Goal: Task Accomplishment & Management: Use online tool/utility

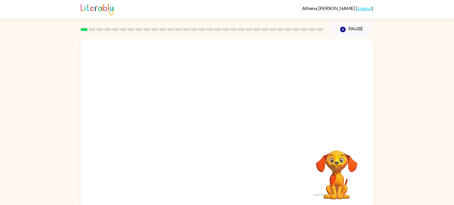
click at [404, 136] on div "Your browser must support playing .mp4 files to use Literably. Please try using…" at bounding box center [227, 121] width 454 height 171
click at [341, 31] on icon "button" at bounding box center [342, 29] width 5 height 5
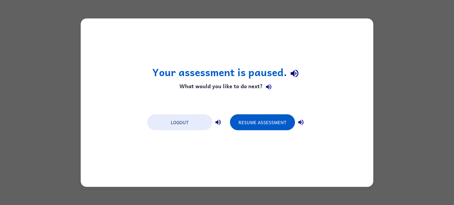
click at [205, 114] on div "Logout" at bounding box center [185, 122] width 77 height 17
click at [204, 124] on button "Logout" at bounding box center [179, 122] width 65 height 16
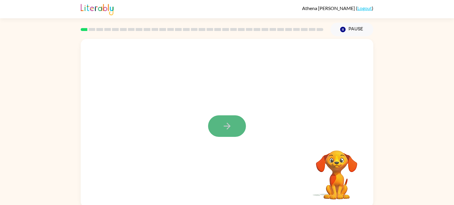
click at [218, 128] on button "button" at bounding box center [227, 127] width 38 height 22
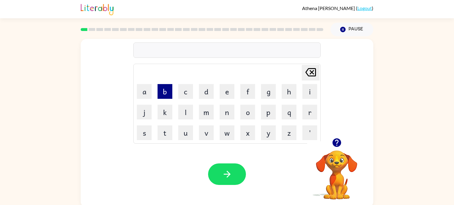
click at [167, 93] on button "b" at bounding box center [164, 91] width 15 height 15
click at [251, 111] on button "o" at bounding box center [247, 112] width 15 height 15
click at [307, 117] on button "r" at bounding box center [309, 112] width 15 height 15
click at [208, 89] on button "d" at bounding box center [206, 91] width 15 height 15
click at [224, 92] on button "e" at bounding box center [227, 91] width 15 height 15
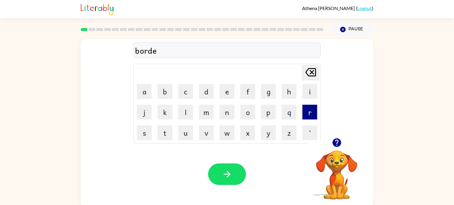
click at [304, 106] on button "r" at bounding box center [309, 112] width 15 height 15
click at [213, 173] on button "button" at bounding box center [227, 175] width 38 height 22
click at [224, 108] on button "n" at bounding box center [227, 112] width 15 height 15
type button "n"
click at [162, 113] on button "k" at bounding box center [164, 112] width 15 height 15
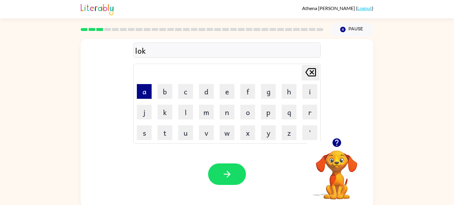
click at [144, 92] on button "a" at bounding box center [144, 91] width 15 height 15
type button "a"
click at [228, 91] on button "e" at bounding box center [227, 91] width 15 height 15
type button "e"
click at [230, 132] on button "w" at bounding box center [227, 133] width 15 height 15
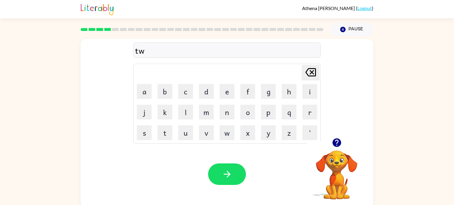
type button "w"
click at [337, 143] on icon "button" at bounding box center [336, 143] width 10 height 10
click at [208, 90] on button "d" at bounding box center [206, 91] width 15 height 15
click at [309, 77] on icon "Delete Delete last character input" at bounding box center [310, 72] width 14 height 14
click at [163, 90] on button "b" at bounding box center [164, 91] width 15 height 15
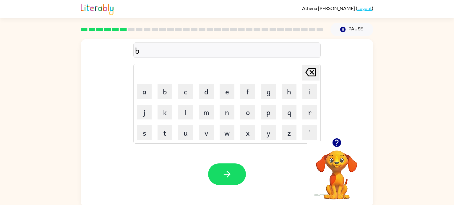
click at [337, 144] on icon "button" at bounding box center [336, 143] width 9 height 9
click at [207, 92] on button "d" at bounding box center [206, 91] width 15 height 15
type button "d"
click at [303, 114] on button "r" at bounding box center [309, 112] width 15 height 15
click at [309, 96] on button "i" at bounding box center [309, 91] width 15 height 15
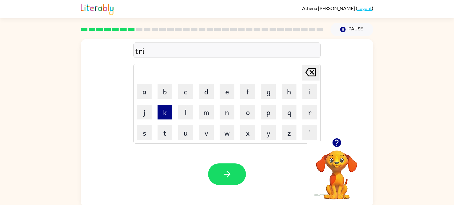
click at [167, 106] on button "k" at bounding box center [164, 112] width 15 height 15
click at [182, 112] on button "l" at bounding box center [185, 112] width 15 height 15
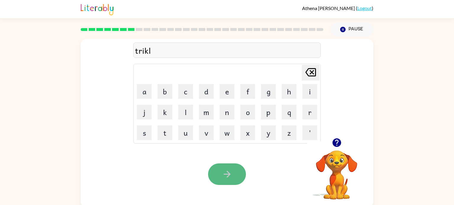
click at [216, 170] on button "button" at bounding box center [227, 175] width 38 height 22
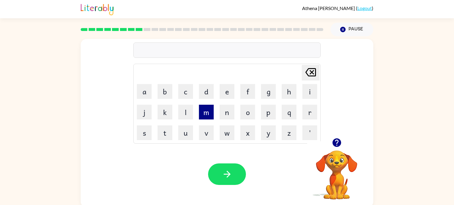
click at [206, 113] on button "m" at bounding box center [206, 112] width 15 height 15
click at [227, 90] on button "e" at bounding box center [227, 91] width 15 height 15
click at [337, 139] on icon "button" at bounding box center [336, 143] width 9 height 9
click at [312, 119] on button "r" at bounding box center [309, 112] width 15 height 15
type button "r"
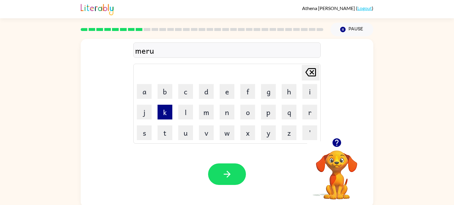
click at [163, 111] on button "k" at bounding box center [164, 112] width 15 height 15
click at [178, 107] on td "l" at bounding box center [185, 112] width 20 height 20
type button "l"
click at [185, 113] on button "l" at bounding box center [185, 112] width 15 height 15
click at [312, 70] on icon "Delete Delete last character input" at bounding box center [310, 72] width 14 height 14
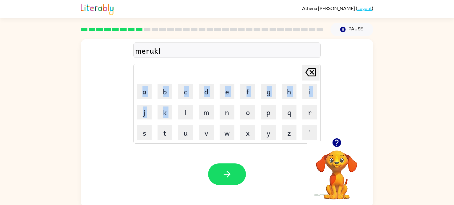
drag, startPoint x: 312, startPoint y: 70, endPoint x: 326, endPoint y: 73, distance: 14.5
click at [326, 73] on div "merukl Delete Delete last character input a b c d e f g h i j k l m n o p q r s…" at bounding box center [227, 88] width 292 height 99
click at [313, 77] on icon "Delete Delete last character input" at bounding box center [310, 72] width 14 height 14
drag, startPoint x: 162, startPoint y: 111, endPoint x: 206, endPoint y: 131, distance: 47.9
click at [206, 131] on tbody "Delete Delete last character input a b c d e f g h i j k l m n o p q r s t u v …" at bounding box center [227, 104] width 186 height 78
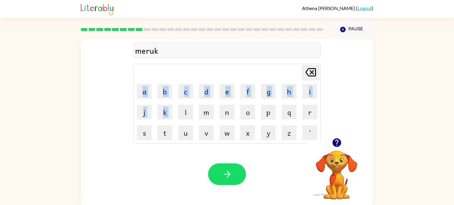
type button "k"
click at [230, 171] on icon "button" at bounding box center [227, 174] width 10 height 10
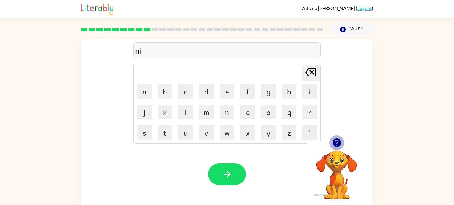
click at [341, 142] on icon "button" at bounding box center [336, 143] width 10 height 10
click at [340, 142] on icon "button" at bounding box center [336, 143] width 9 height 9
click at [167, 93] on button "b" at bounding box center [164, 91] width 15 height 15
click at [185, 110] on button "l" at bounding box center [185, 112] width 15 height 15
click at [225, 94] on button "e" at bounding box center [227, 91] width 15 height 15
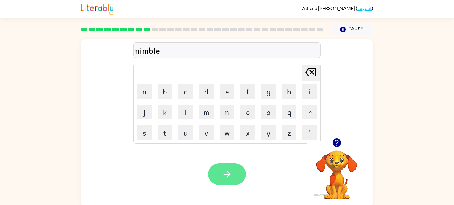
click at [230, 168] on button "button" at bounding box center [227, 175] width 38 height 22
click at [335, 144] on icon "button" at bounding box center [336, 143] width 9 height 9
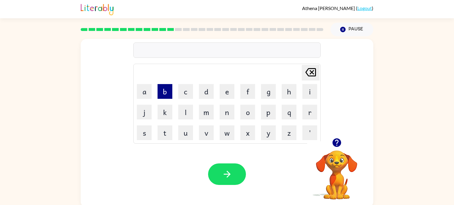
click at [164, 92] on button "b" at bounding box center [164, 91] width 15 height 15
type button "b"
click at [324, 168] on video "Your browser must support playing .mp4 files to use Literably. Please try using…" at bounding box center [336, 171] width 59 height 59
click at [336, 145] on icon "button" at bounding box center [336, 143] width 9 height 9
click at [343, 28] on icon "button" at bounding box center [342, 29] width 5 height 5
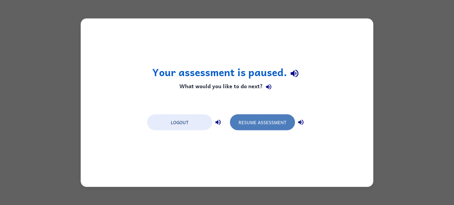
click at [267, 122] on button "Resume Assessment" at bounding box center [262, 122] width 65 height 16
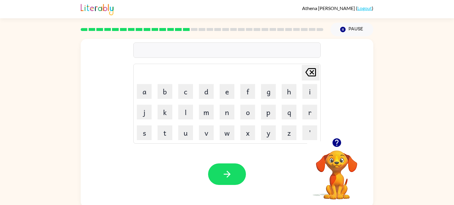
click at [235, 155] on div "Your browser must support playing .mp4 files to use Literably. Please try using…" at bounding box center [227, 174] width 292 height 66
click at [205, 92] on button "d" at bounding box center [206, 91] width 15 height 15
type button "d"
click at [185, 112] on button "l" at bounding box center [185, 112] width 15 height 15
type button "l"
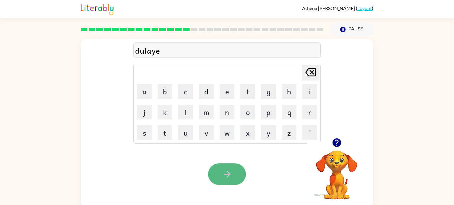
click at [225, 177] on icon "button" at bounding box center [227, 174] width 10 height 10
click at [236, 173] on button "button" at bounding box center [227, 175] width 38 height 22
click at [237, 172] on button "button" at bounding box center [227, 175] width 38 height 22
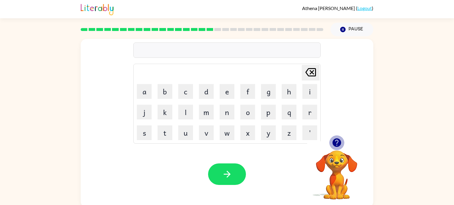
click at [339, 141] on icon "button" at bounding box center [336, 143] width 9 height 9
click at [339, 146] on icon "button" at bounding box center [336, 143] width 9 height 9
click at [339, 140] on icon "button" at bounding box center [336, 143] width 9 height 9
click at [166, 91] on button "b" at bounding box center [164, 91] width 15 height 15
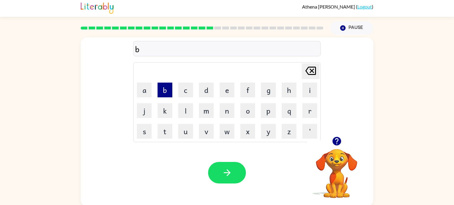
scroll to position [2, 0]
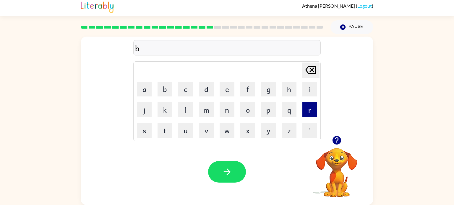
click at [308, 112] on button "r" at bounding box center [309, 110] width 15 height 15
click at [309, 91] on button "i" at bounding box center [309, 89] width 15 height 15
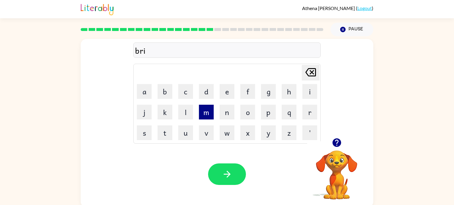
click at [208, 112] on button "m" at bounding box center [206, 112] width 15 height 15
click at [311, 87] on button "i" at bounding box center [309, 91] width 15 height 15
click at [226, 113] on button "n" at bounding box center [227, 112] width 15 height 15
type button "n"
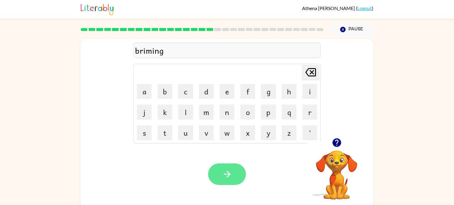
click at [242, 173] on button "button" at bounding box center [227, 175] width 38 height 22
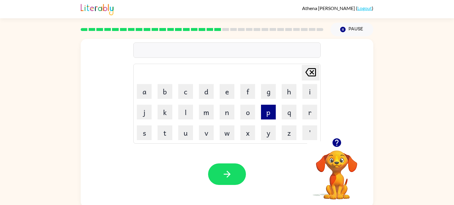
click at [265, 111] on button "p" at bounding box center [268, 112] width 15 height 15
click at [184, 114] on button "l" at bounding box center [185, 112] width 15 height 15
click at [148, 95] on button "a" at bounding box center [144, 91] width 15 height 15
type button "a"
click at [167, 110] on button "k" at bounding box center [164, 112] width 15 height 15
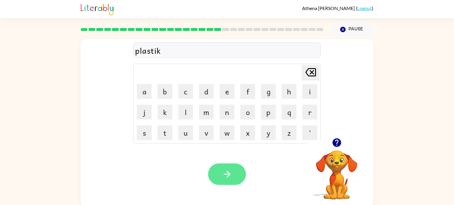
type button "k"
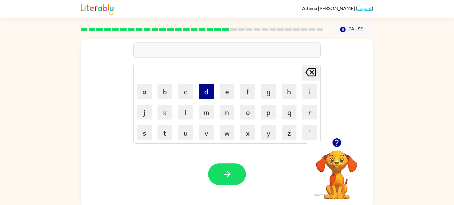
click at [206, 90] on button "d" at bounding box center [206, 91] width 15 height 15
click at [310, 90] on button "i" at bounding box center [309, 91] width 15 height 15
click at [141, 139] on button "s" at bounding box center [144, 133] width 15 height 15
click at [270, 111] on button "p" at bounding box center [268, 112] width 15 height 15
click at [185, 110] on button "l" at bounding box center [185, 112] width 15 height 15
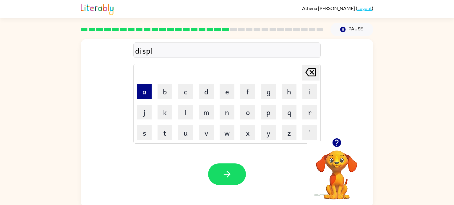
click at [138, 92] on button "a" at bounding box center [144, 91] width 15 height 15
click at [269, 135] on button "y" at bounding box center [268, 133] width 15 height 15
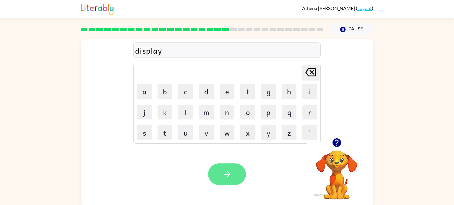
click at [233, 176] on button "button" at bounding box center [227, 175] width 38 height 22
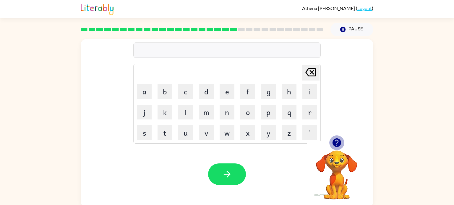
click at [337, 141] on icon "button" at bounding box center [336, 143] width 9 height 9
click at [208, 92] on button "d" at bounding box center [206, 91] width 15 height 15
type button "d"
click at [208, 93] on button "d" at bounding box center [206, 91] width 15 height 15
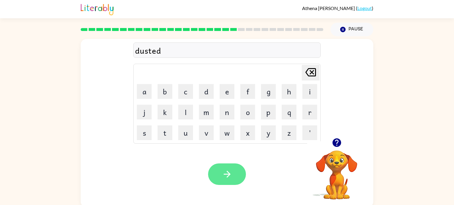
click at [233, 167] on button "button" at bounding box center [227, 175] width 38 height 22
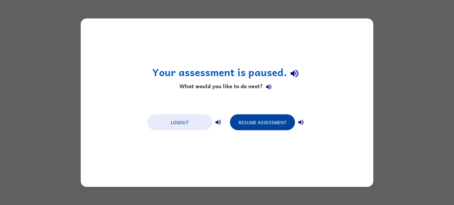
click at [251, 121] on button "Resume Assessment" at bounding box center [262, 122] width 65 height 16
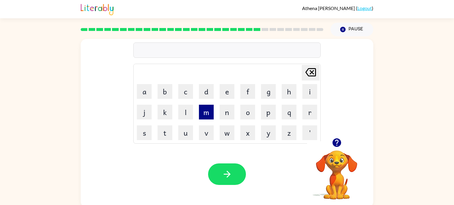
click at [207, 118] on button "m" at bounding box center [206, 112] width 15 height 15
click at [144, 90] on button "a" at bounding box center [144, 91] width 15 height 15
type button "a"
click at [166, 111] on button "k" at bounding box center [164, 112] width 15 height 15
click at [232, 91] on button "e" at bounding box center [227, 91] width 15 height 15
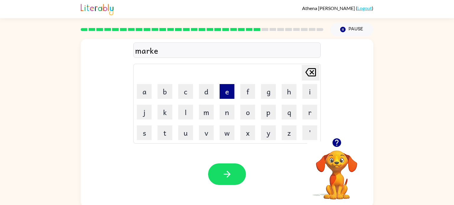
type button "e"
click at [236, 175] on button "button" at bounding box center [227, 175] width 38 height 22
click at [147, 90] on button "a" at bounding box center [144, 91] width 15 height 15
click at [207, 92] on button "d" at bounding box center [206, 91] width 15 height 15
click at [203, 132] on button "v" at bounding box center [206, 133] width 15 height 15
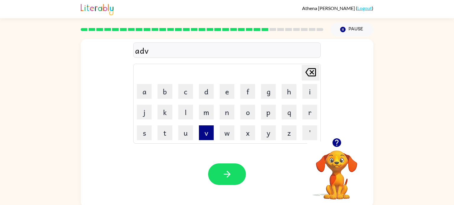
type button "v"
click at [164, 90] on button "b" at bounding box center [164, 91] width 15 height 15
type button "b"
click at [306, 116] on button "r" at bounding box center [309, 112] width 15 height 15
type button "r"
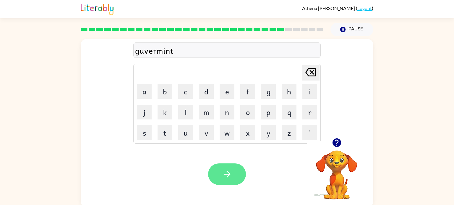
click at [230, 181] on button "button" at bounding box center [227, 175] width 38 height 22
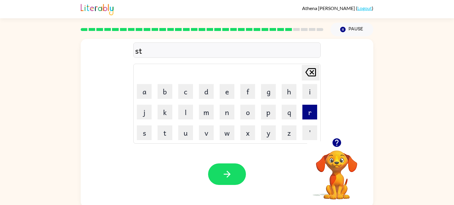
click at [309, 111] on button "r" at bounding box center [309, 112] width 15 height 15
type button "r"
click at [313, 115] on button "r" at bounding box center [309, 112] width 15 height 15
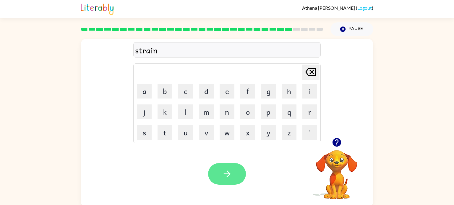
click at [230, 172] on icon "button" at bounding box center [227, 174] width 10 height 10
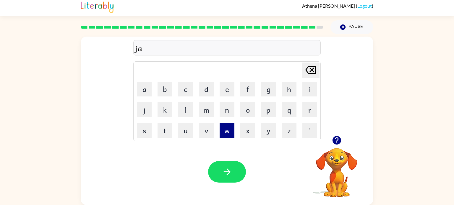
click at [227, 137] on button "w" at bounding box center [227, 130] width 15 height 15
click at [162, 85] on button "b" at bounding box center [164, 89] width 15 height 15
click at [310, 108] on button "r" at bounding box center [309, 110] width 15 height 15
click at [140, 95] on button "a" at bounding box center [144, 89] width 15 height 15
click at [168, 108] on button "k" at bounding box center [164, 110] width 15 height 15
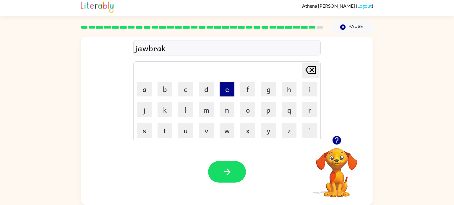
click at [222, 88] on button "e" at bounding box center [227, 89] width 15 height 15
click at [313, 106] on button "r" at bounding box center [309, 110] width 15 height 15
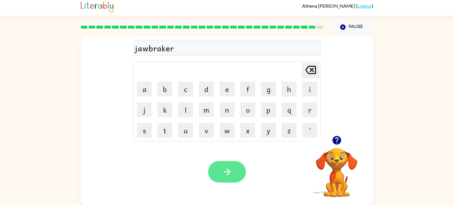
click at [224, 168] on icon "button" at bounding box center [227, 172] width 10 height 10
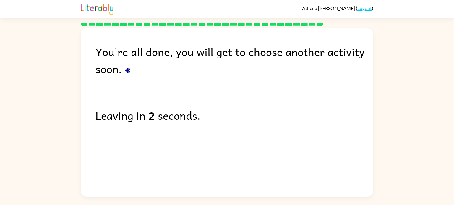
click at [123, 73] on button "button" at bounding box center [128, 71] width 12 height 12
